Goal: Task Accomplishment & Management: Use online tool/utility

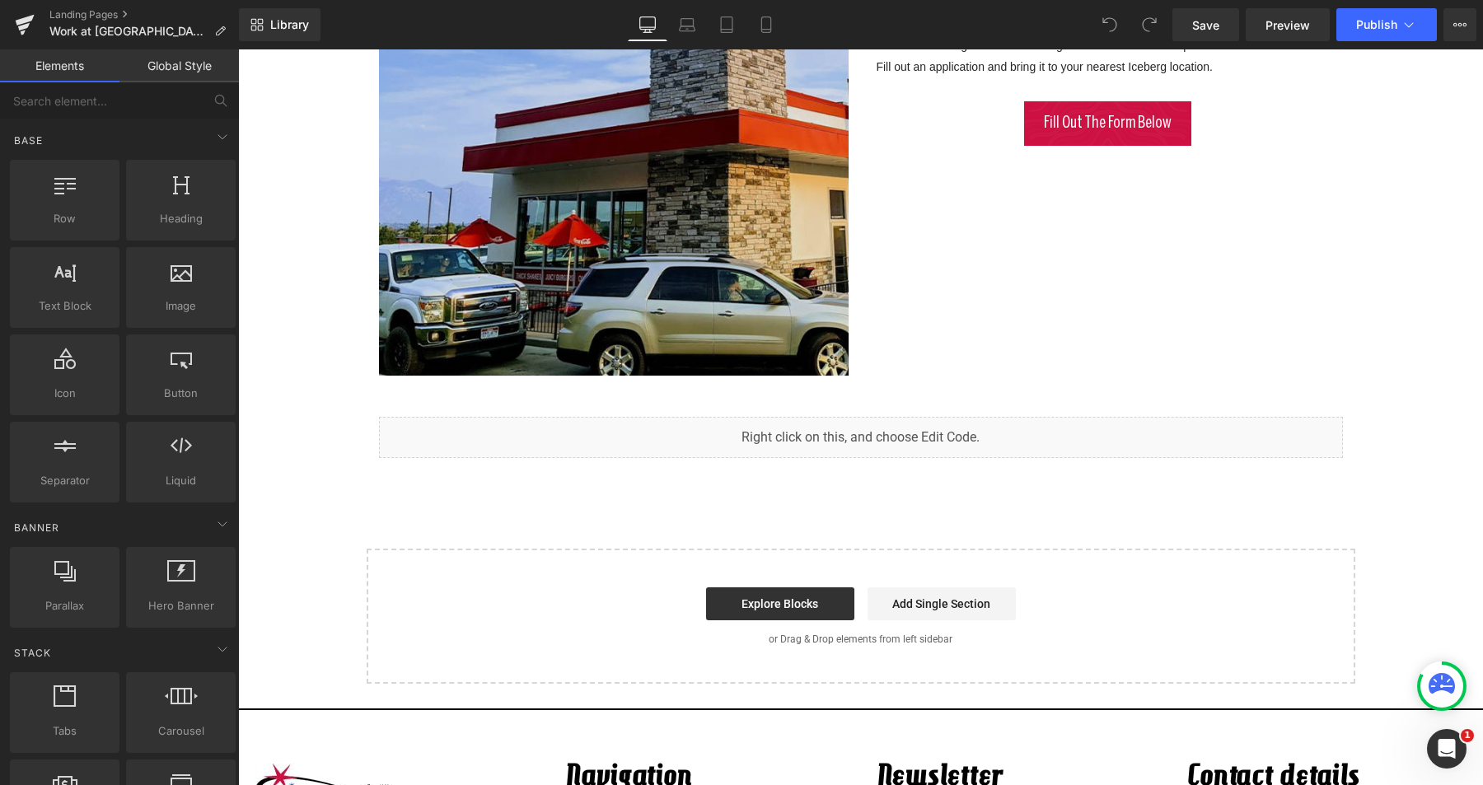
scroll to position [746, 0]
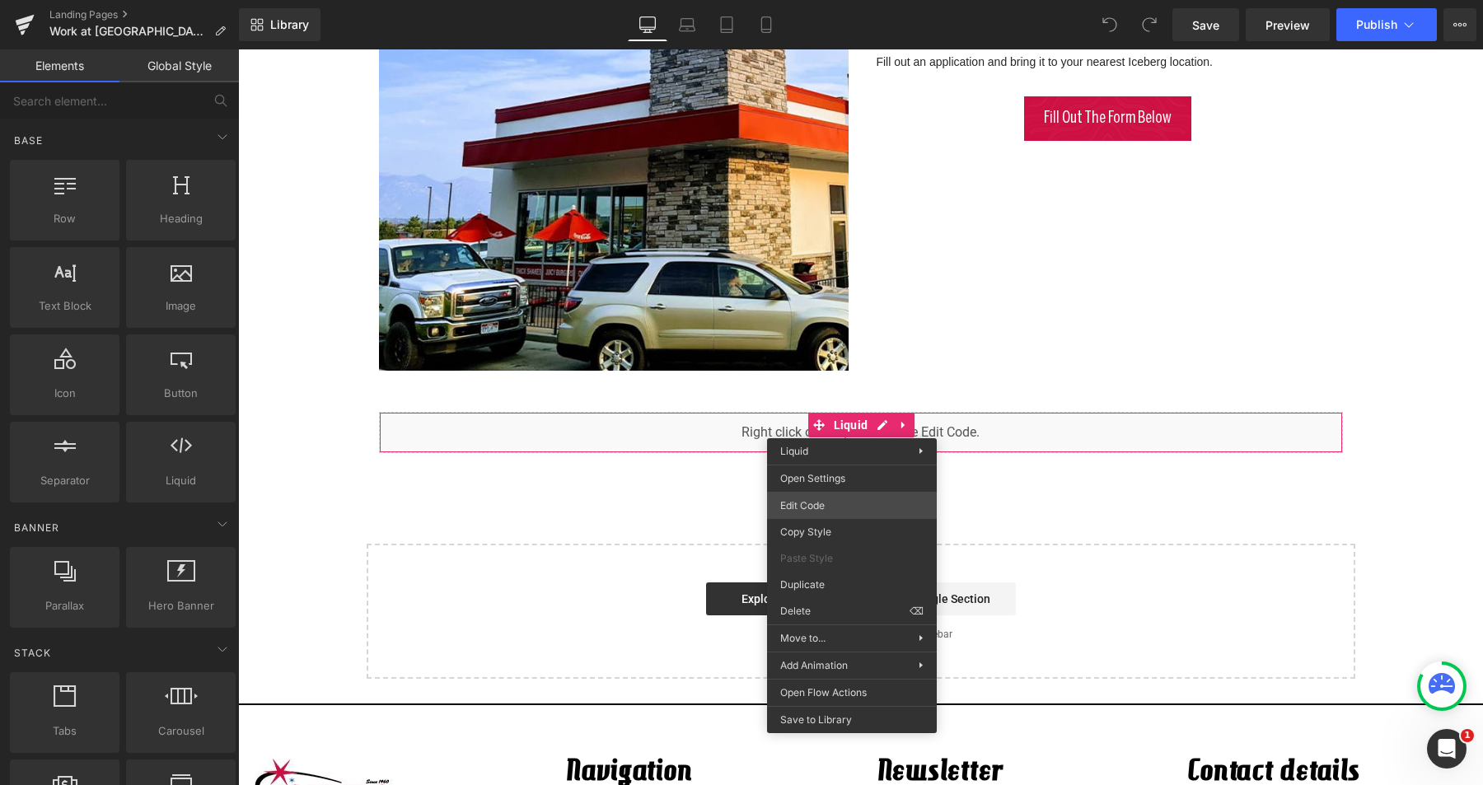
click at [831, 0] on div "You are previewing how the will restyle your page. You can not edit Elements in…" at bounding box center [741, 0] width 1483 height 0
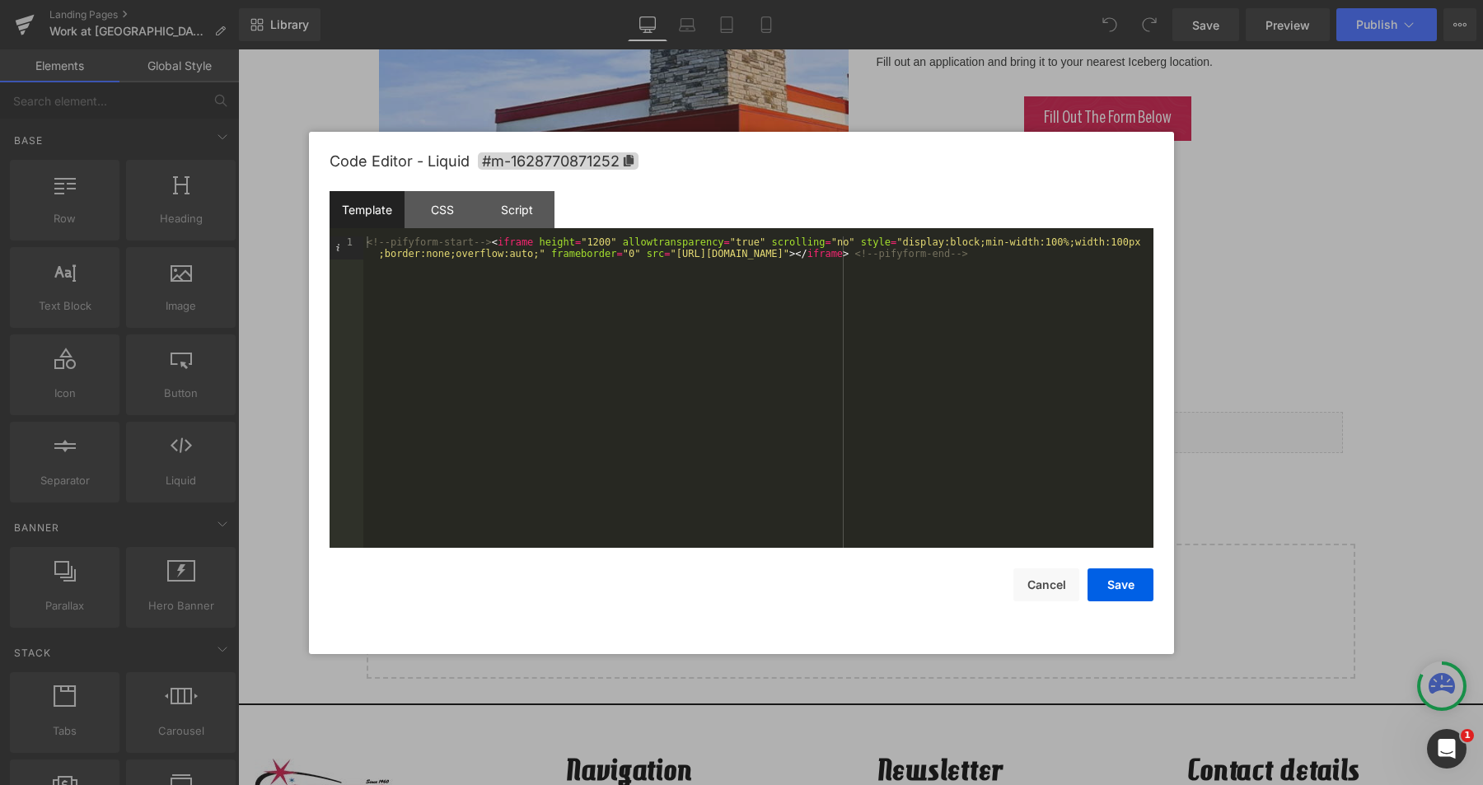
click at [599, 242] on div "<!-- pifyform-start --> < iframe height = "1200" allowtransparency = "true" scr…" at bounding box center [758, 415] width 790 height 358
click at [1113, 586] on button "Save" at bounding box center [1120, 584] width 66 height 33
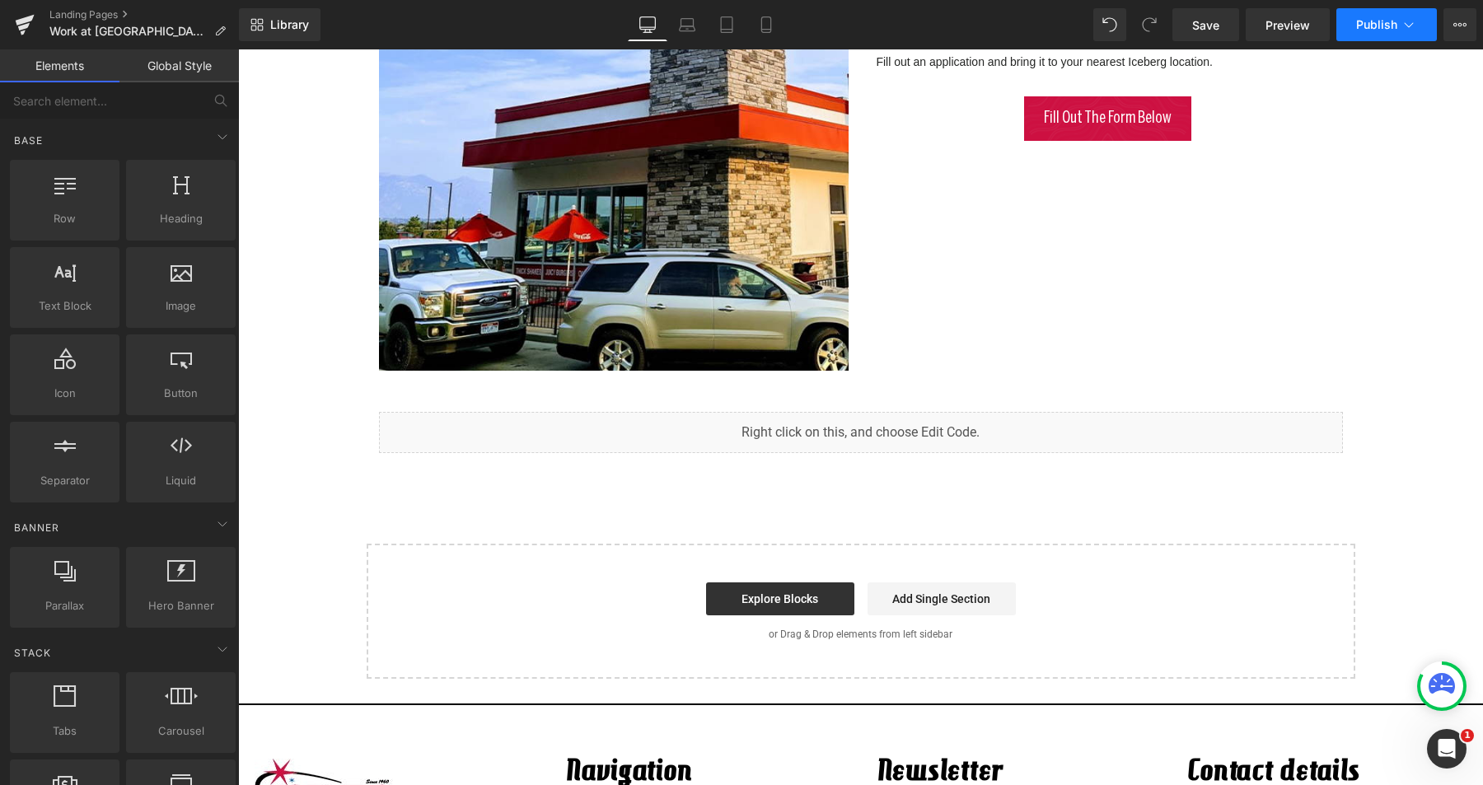
click at [1383, 30] on span "Publish" at bounding box center [1376, 24] width 41 height 13
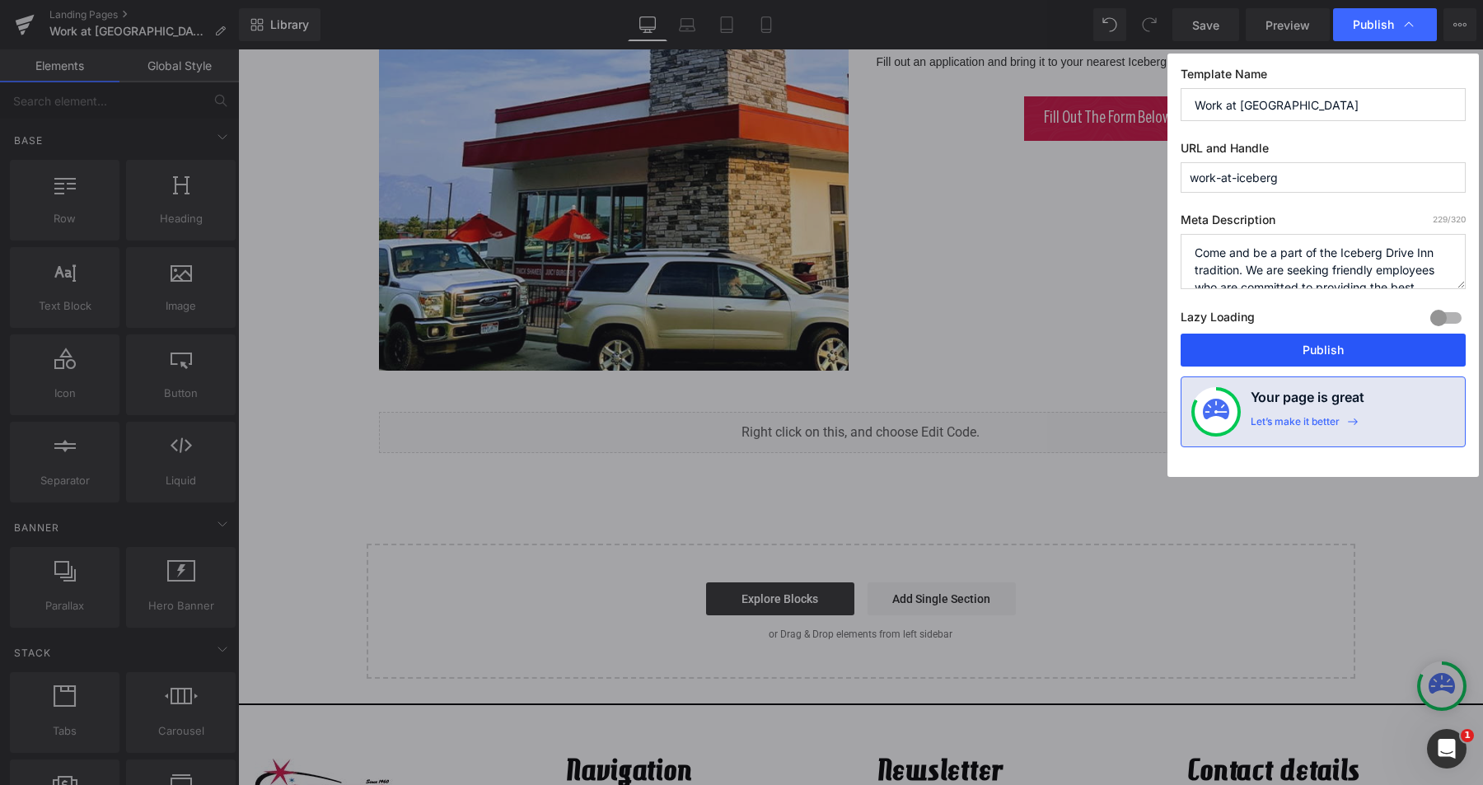
click at [1320, 348] on button "Publish" at bounding box center [1323, 350] width 285 height 33
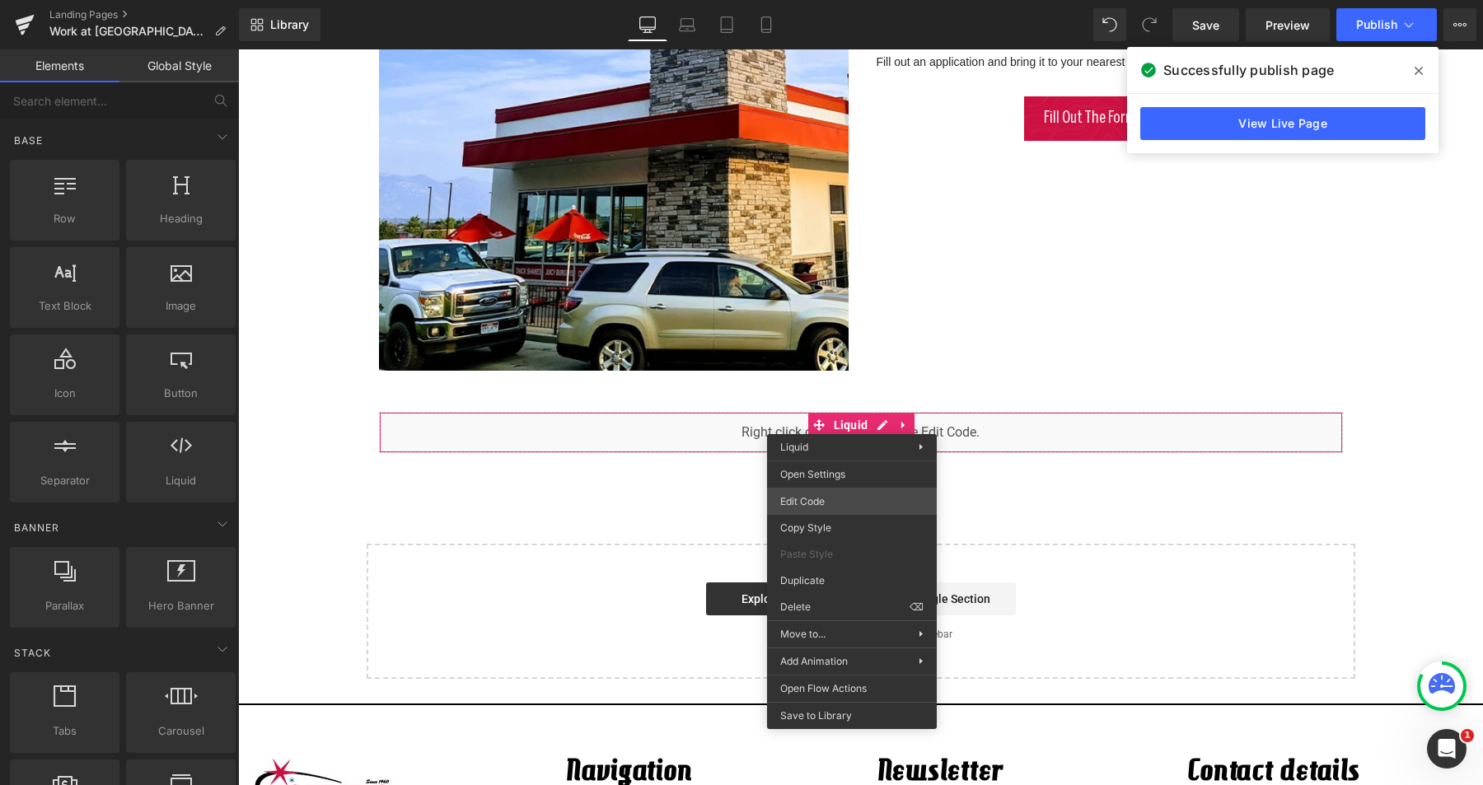
click at [833, 0] on div "You are previewing how the will restyle your page. You can not edit Elements in…" at bounding box center [741, 0] width 1483 height 0
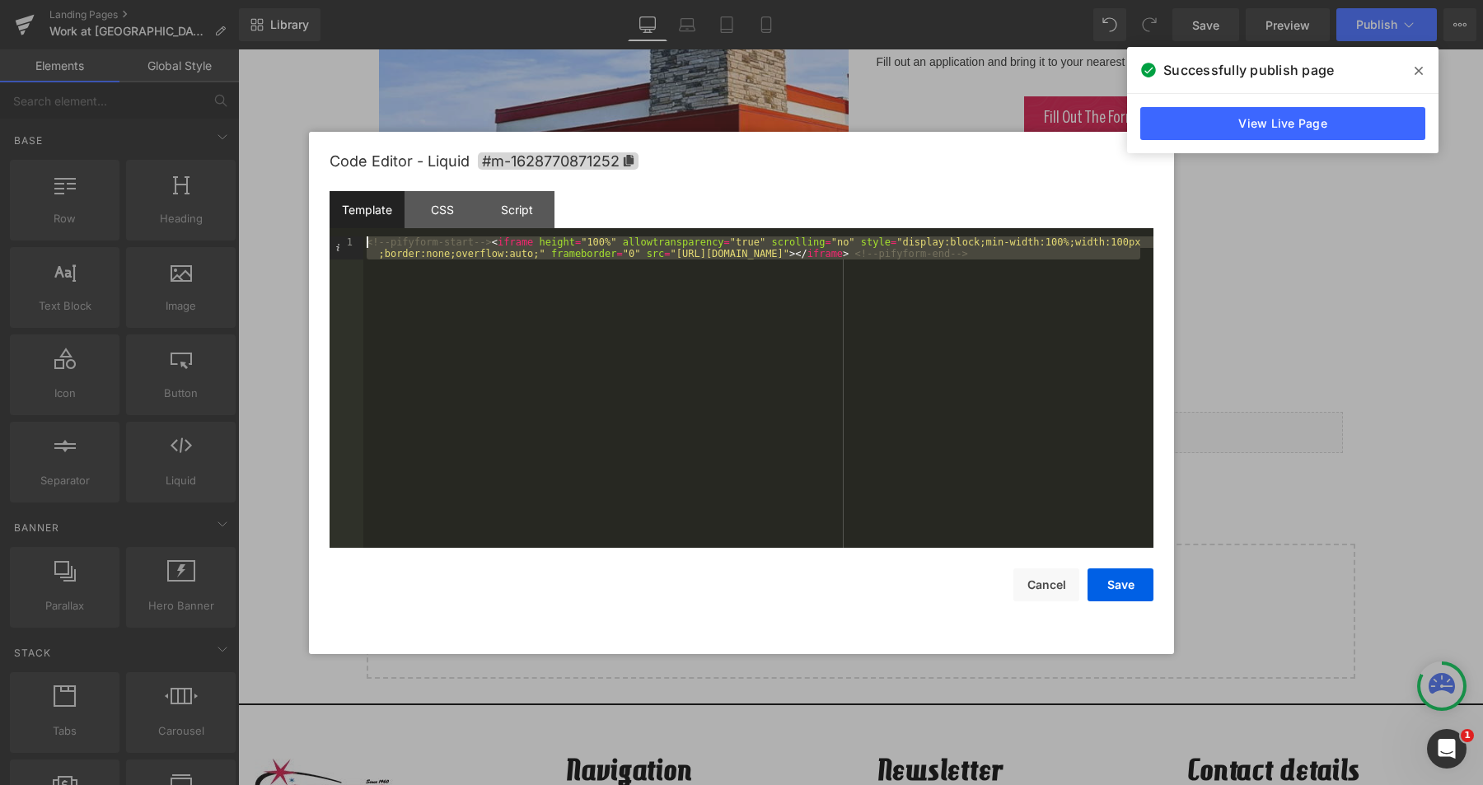
drag, startPoint x: 1142, startPoint y: 251, endPoint x: 352, endPoint y: 241, distance: 790.1
click at [352, 241] on pre "1 <!-- pifyform-start --> < iframe height = "100%" allowtransparency = "true" s…" at bounding box center [742, 391] width 824 height 311
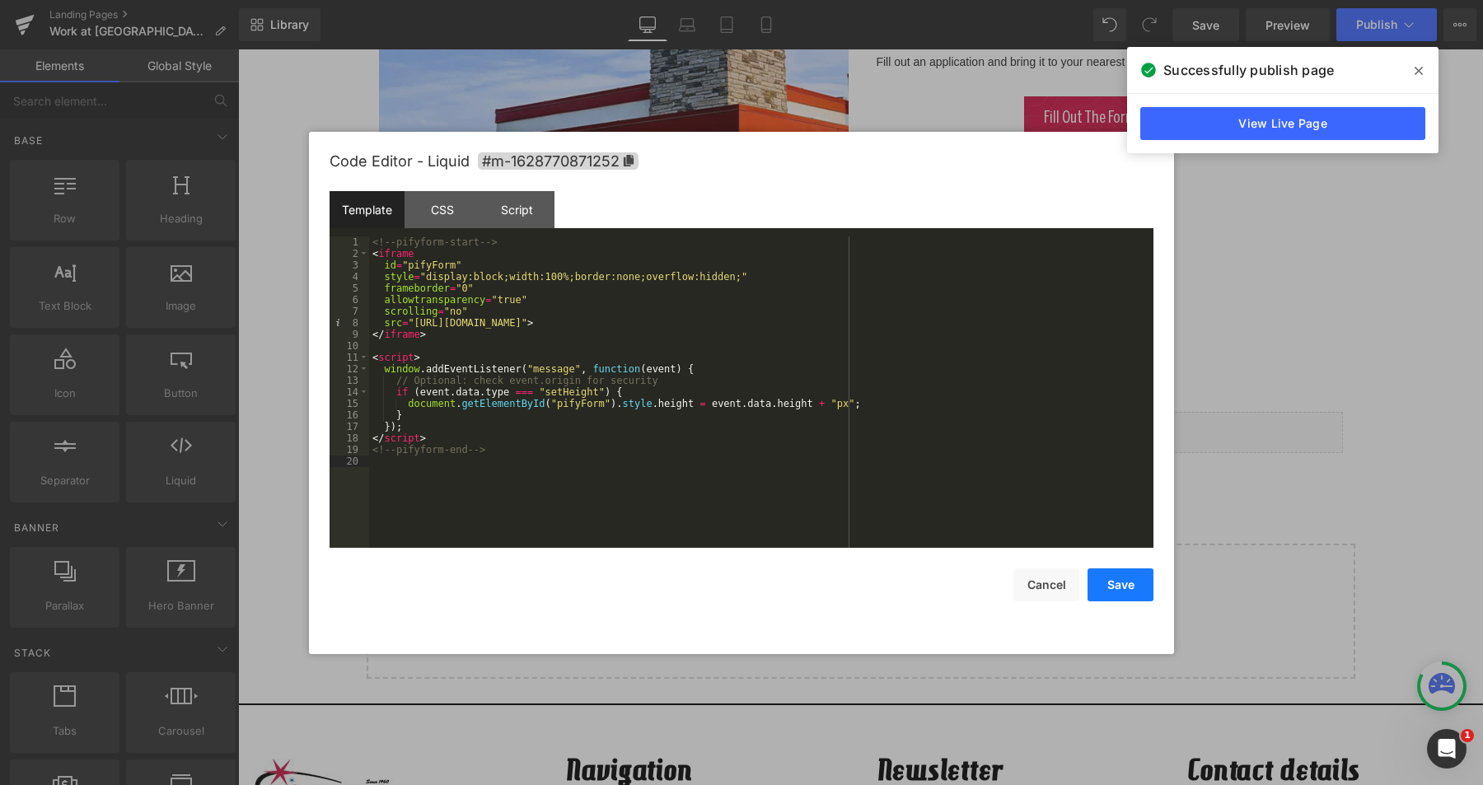
click at [1120, 582] on button "Save" at bounding box center [1120, 584] width 66 height 33
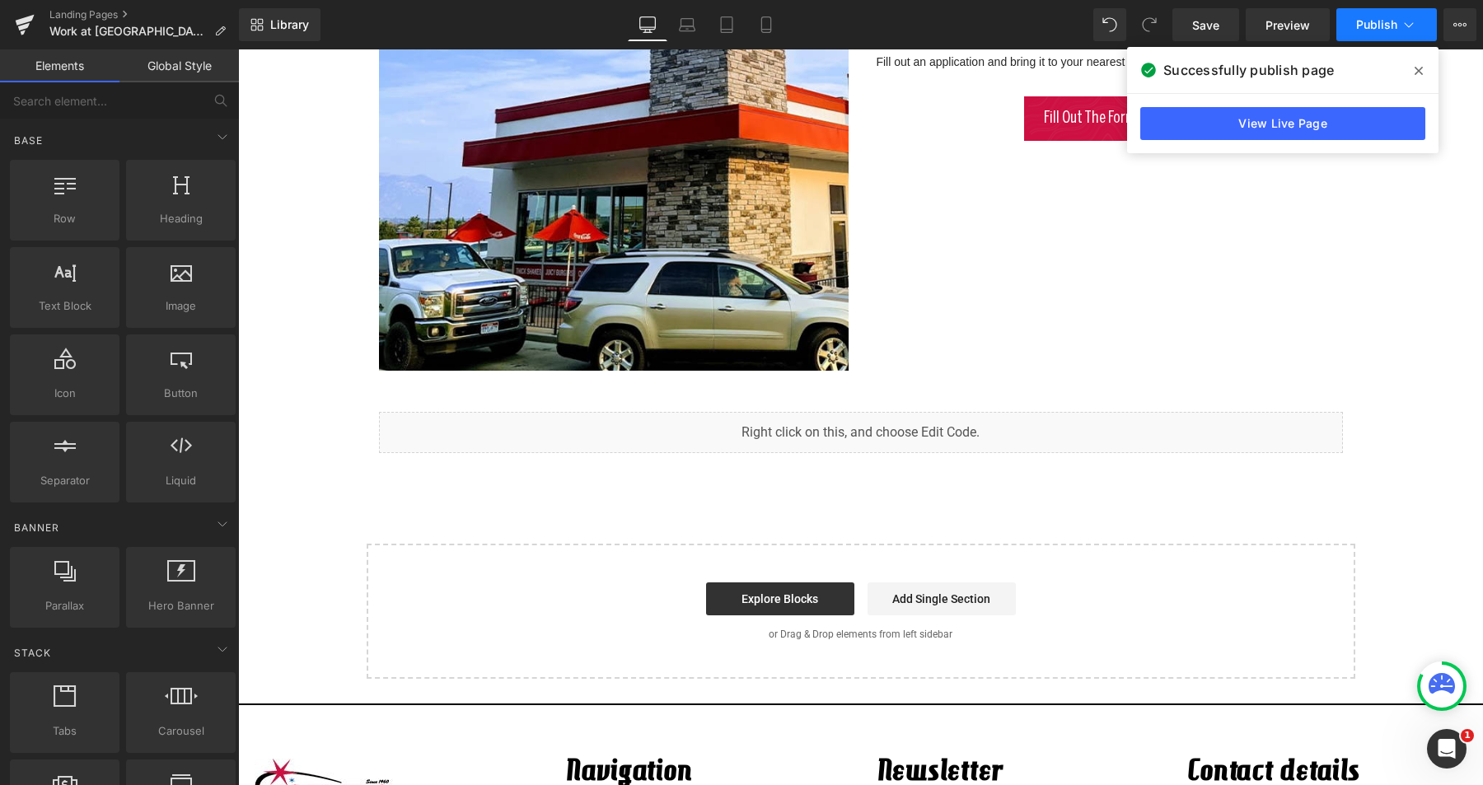
click at [1375, 25] on span "Publish" at bounding box center [1376, 24] width 41 height 13
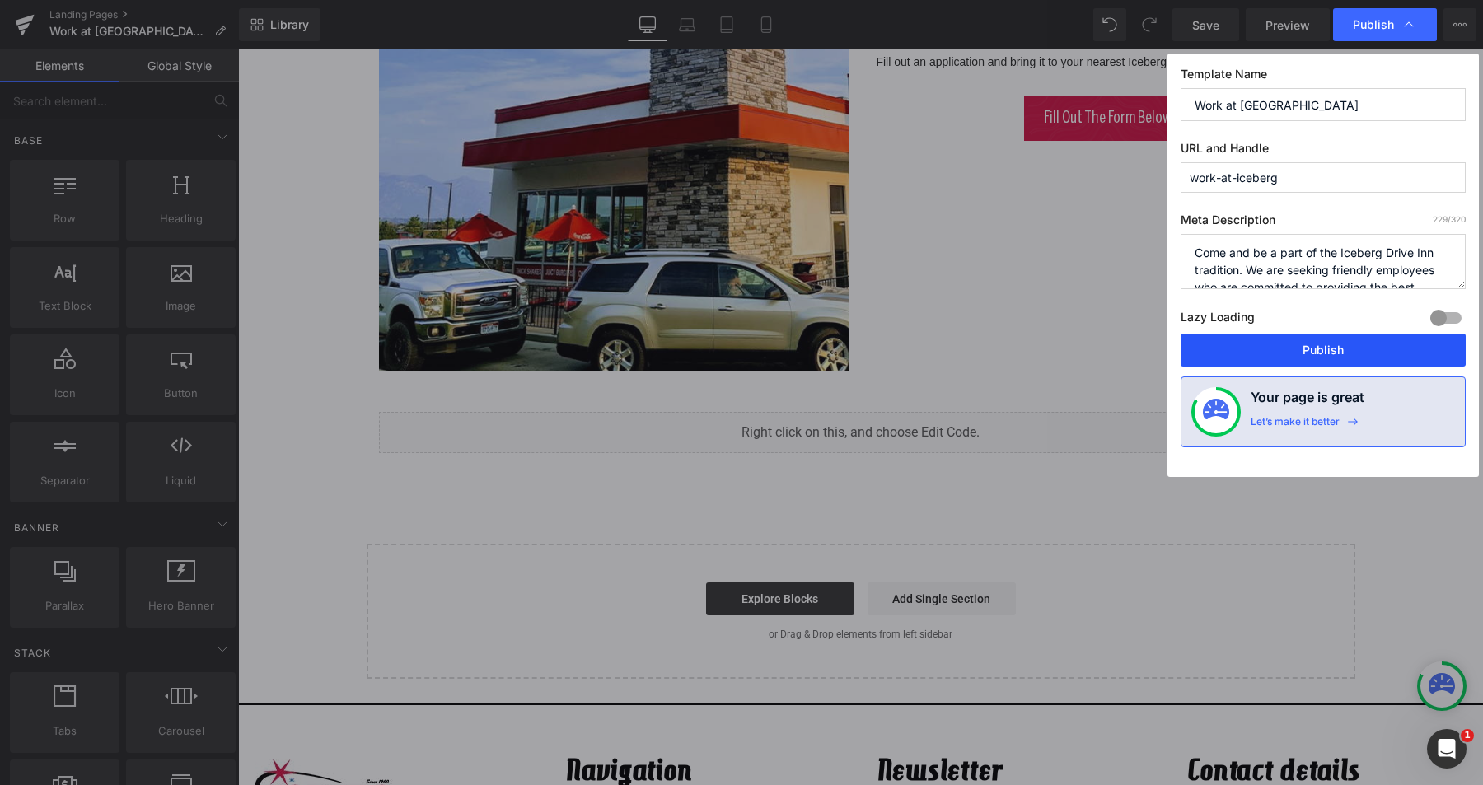
click at [1283, 358] on button "Publish" at bounding box center [1323, 350] width 285 height 33
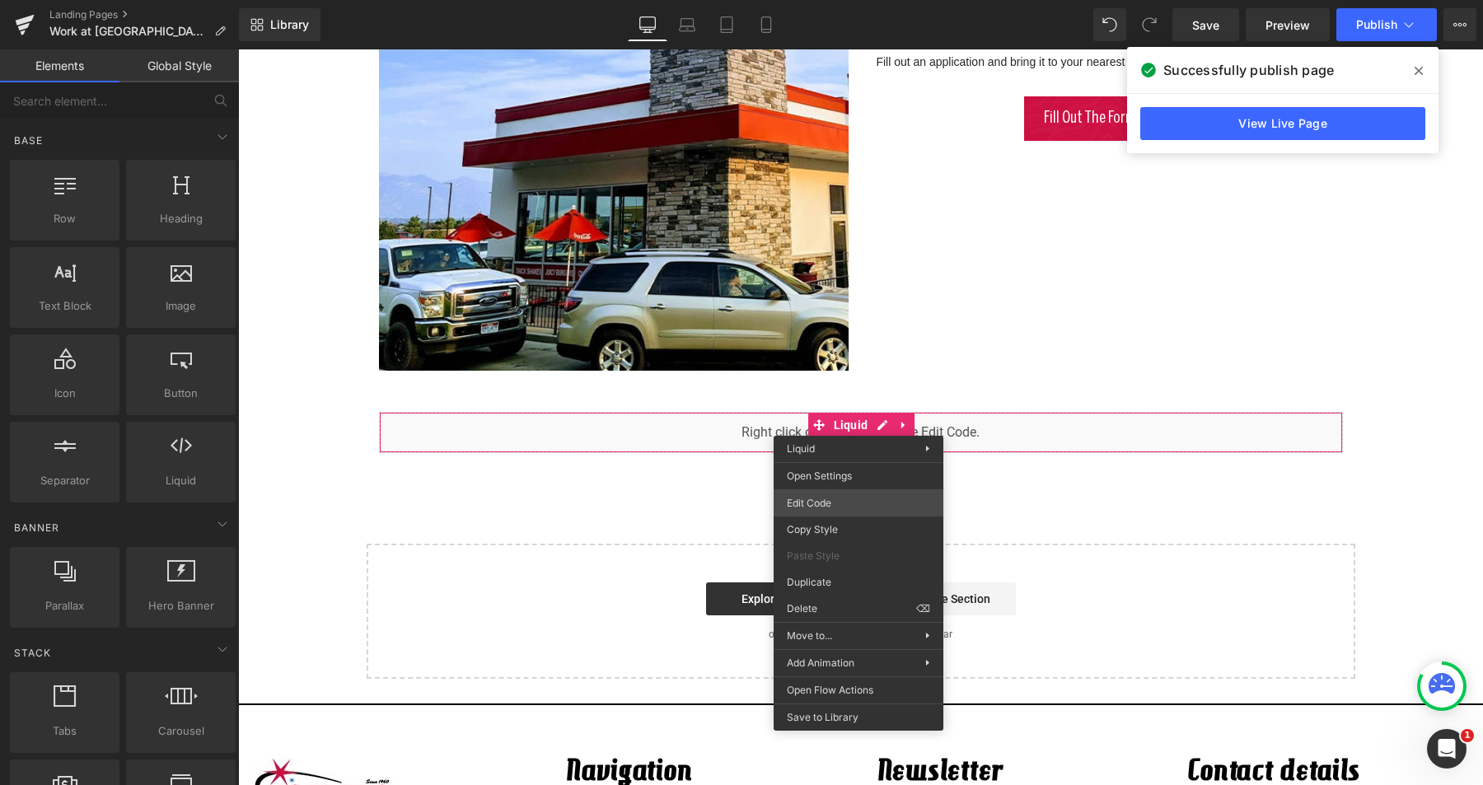
click at [818, 0] on div "You are previewing how the will restyle your page. You can not edit Elements in…" at bounding box center [741, 0] width 1483 height 0
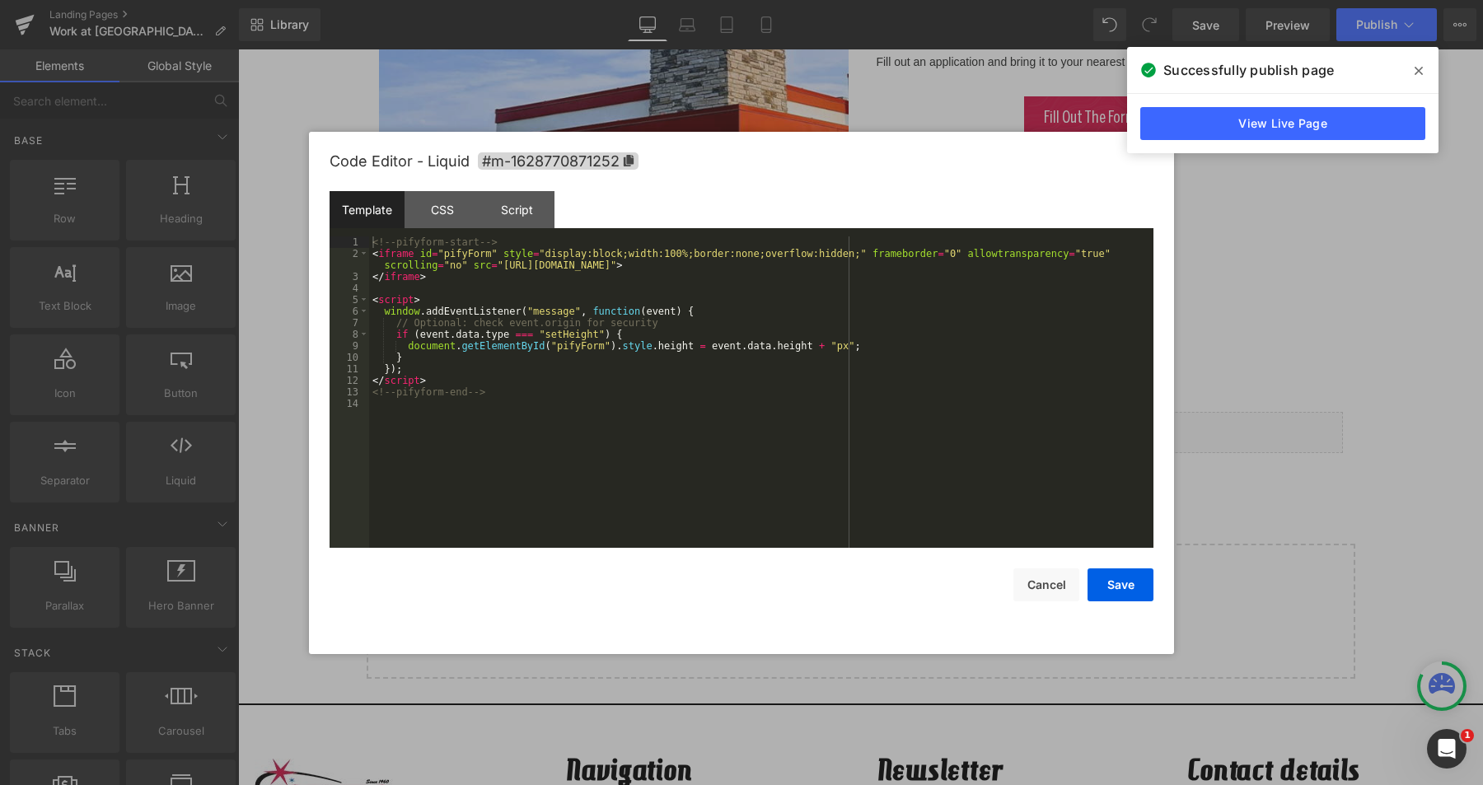
click at [665, 426] on div "<!-- pifyform-start --> < iframe id = "pifyForm" style = "display:block;width:1…" at bounding box center [761, 403] width 784 height 334
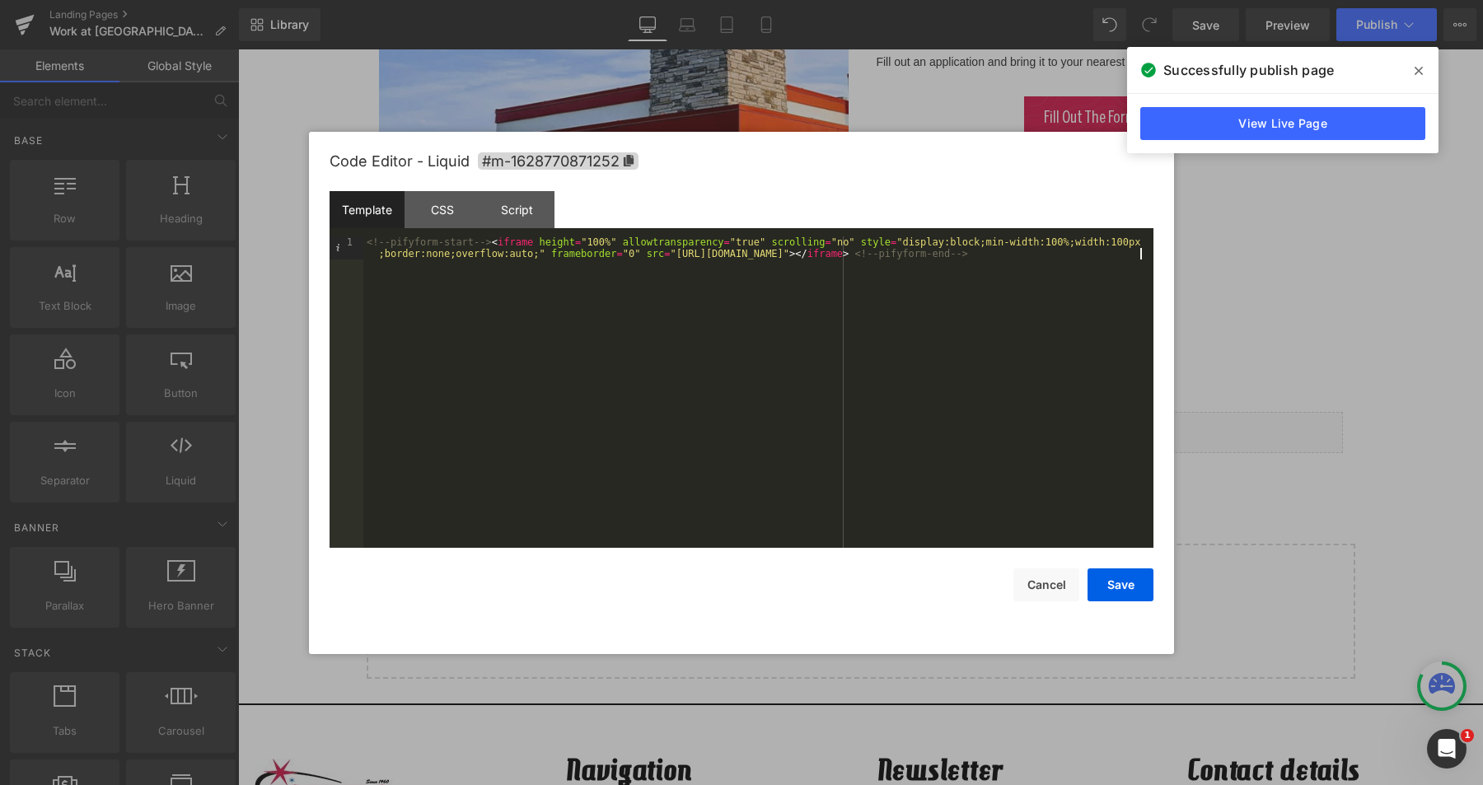
click at [609, 240] on div "<!-- pifyform-start --> < iframe height = "100%" allowtransparency = "true" scr…" at bounding box center [758, 415] width 790 height 358
click at [1122, 589] on button "Save" at bounding box center [1120, 584] width 66 height 33
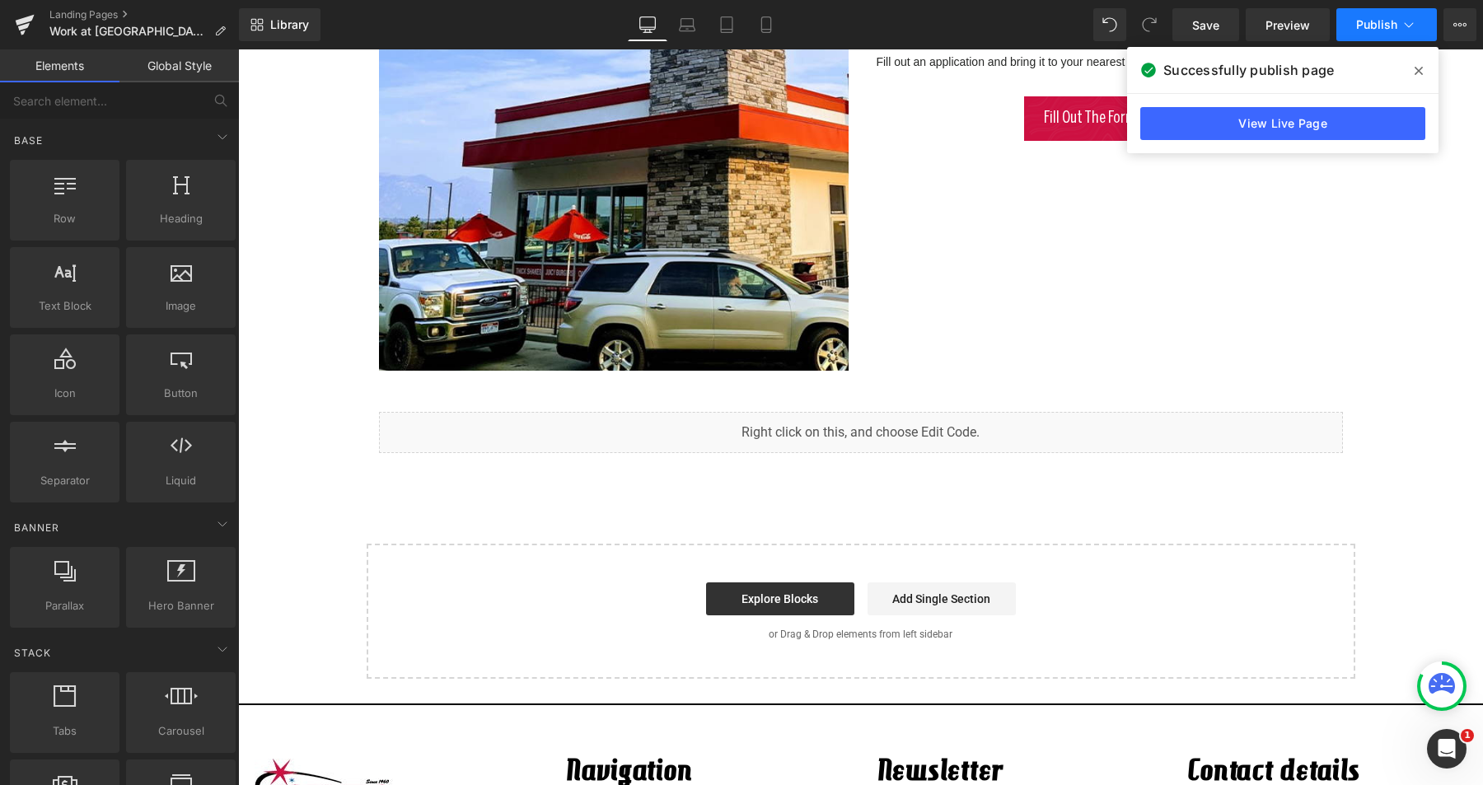
click at [1377, 27] on span "Publish" at bounding box center [1376, 24] width 41 height 13
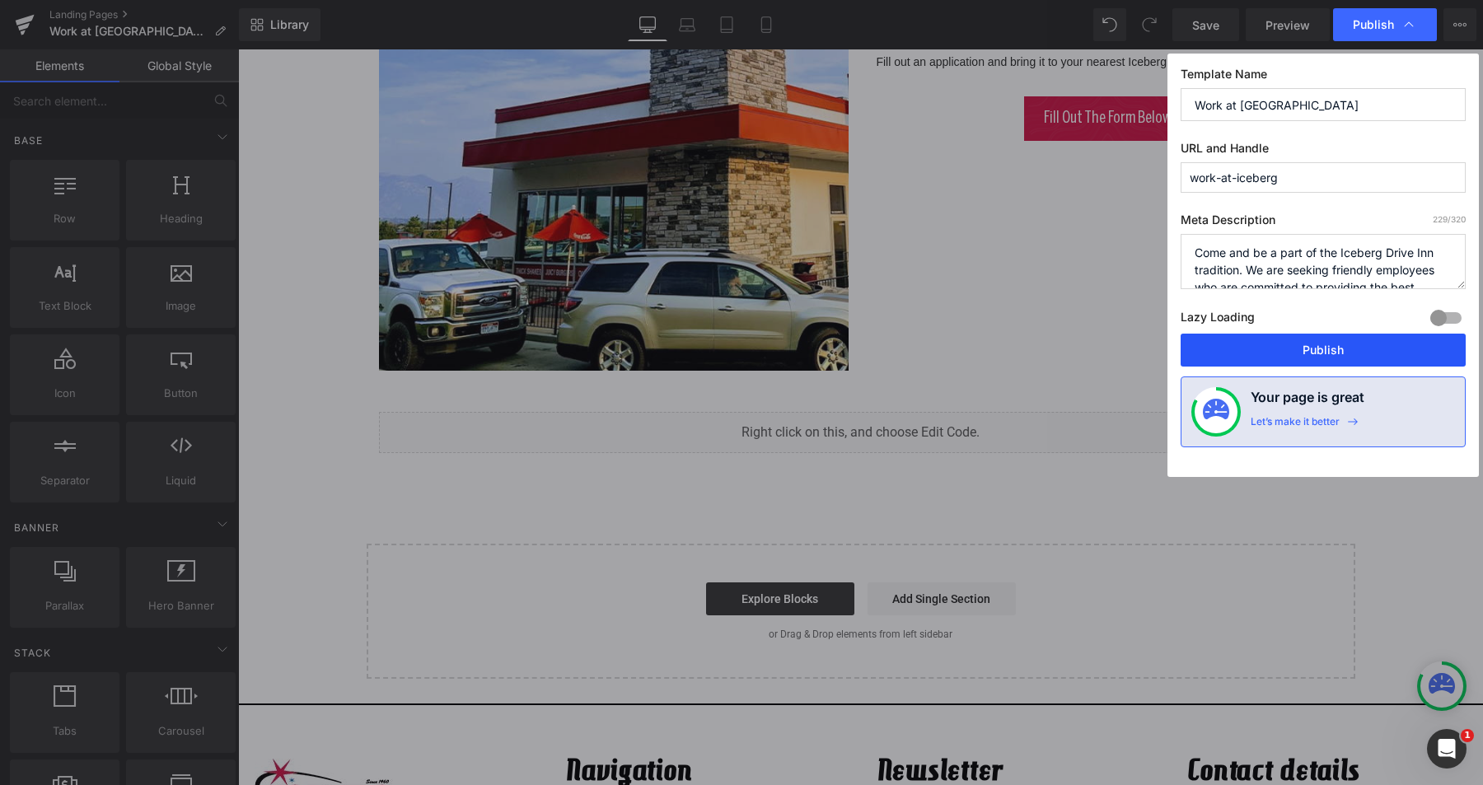
click at [1316, 353] on button "Publish" at bounding box center [1323, 350] width 285 height 33
